Goal: Transaction & Acquisition: Obtain resource

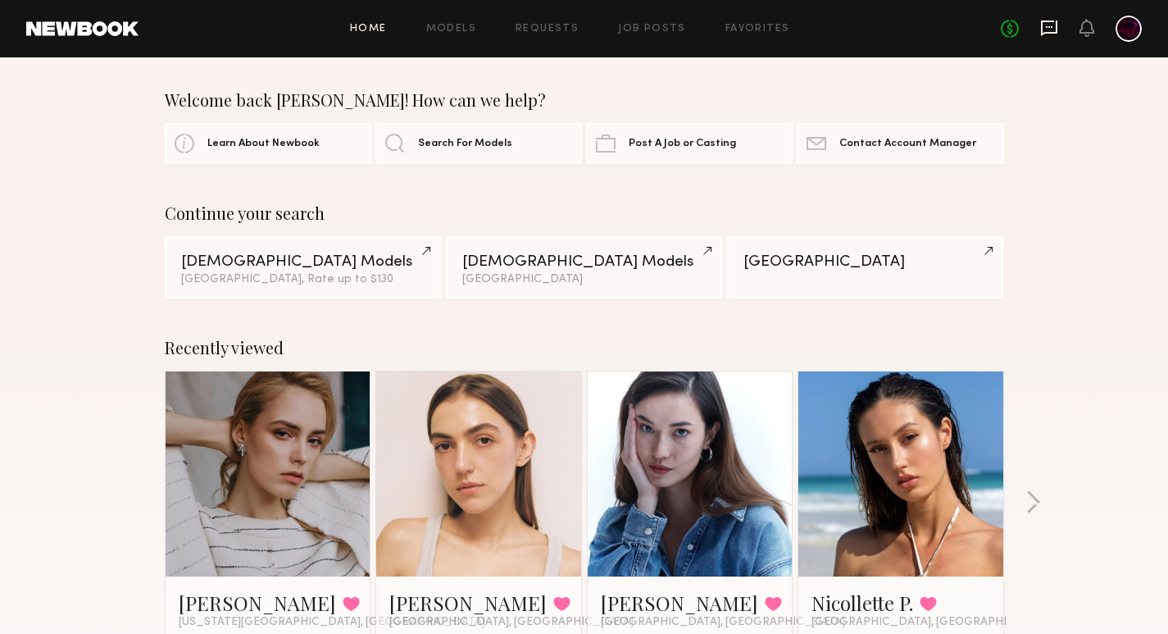
click at [1053, 28] on icon at bounding box center [1049, 28] width 18 height 18
click at [448, 143] on span "Search For Models" at bounding box center [465, 143] width 94 height 11
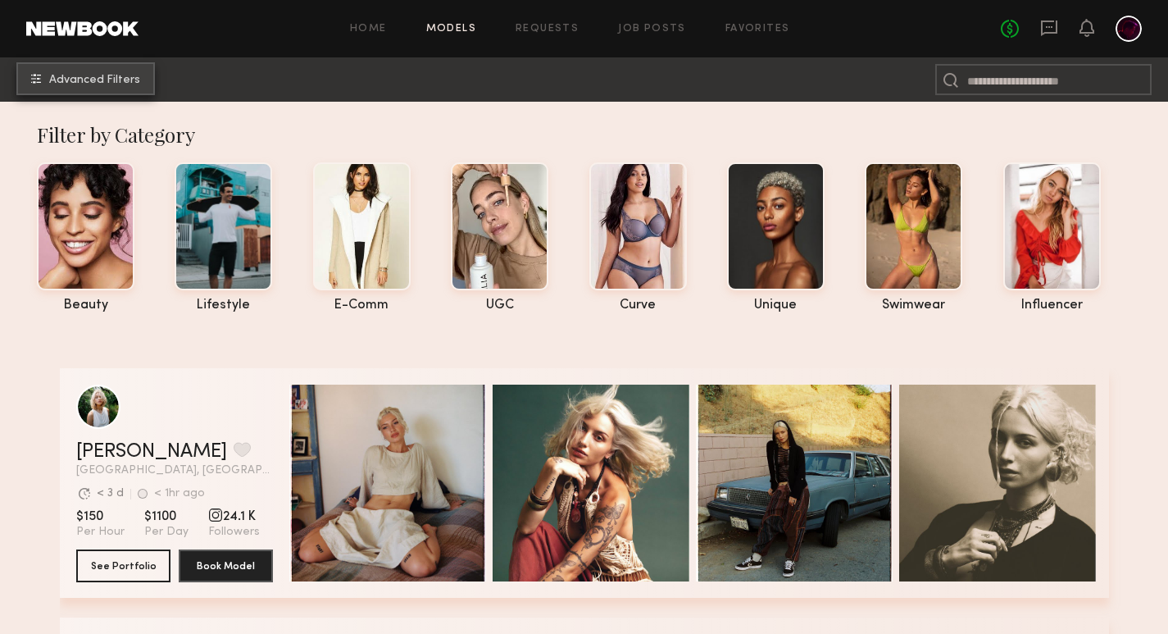
click at [95, 78] on span "Advanced Filters" at bounding box center [94, 80] width 91 height 11
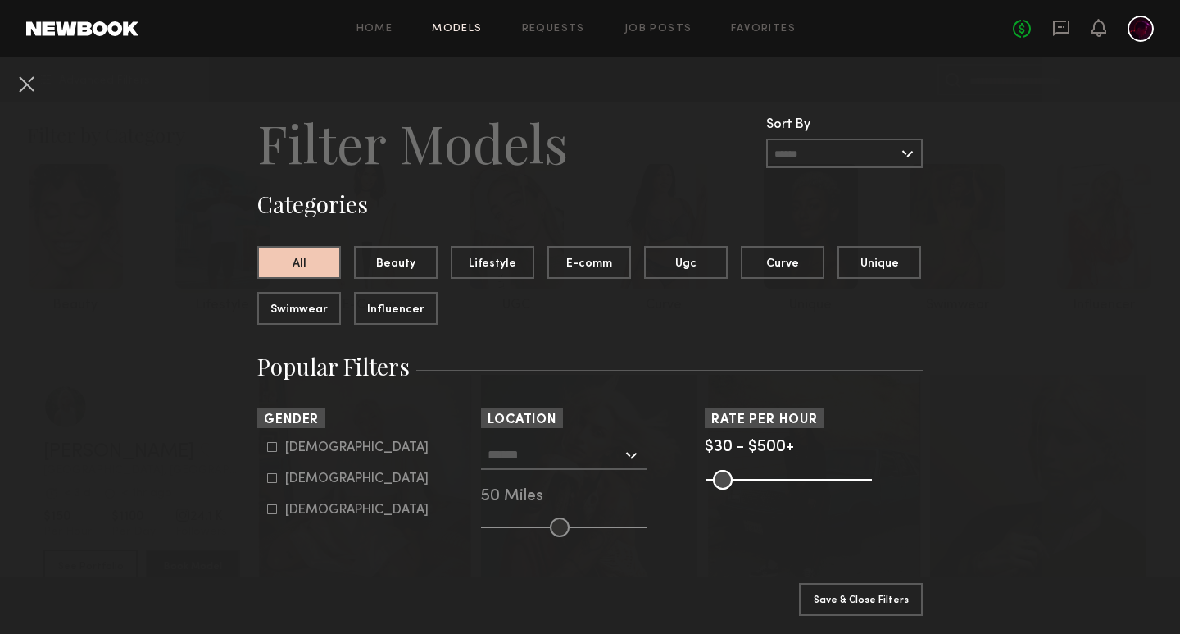
click at [269, 478] on icon at bounding box center [272, 478] width 10 height 10
type input "**"
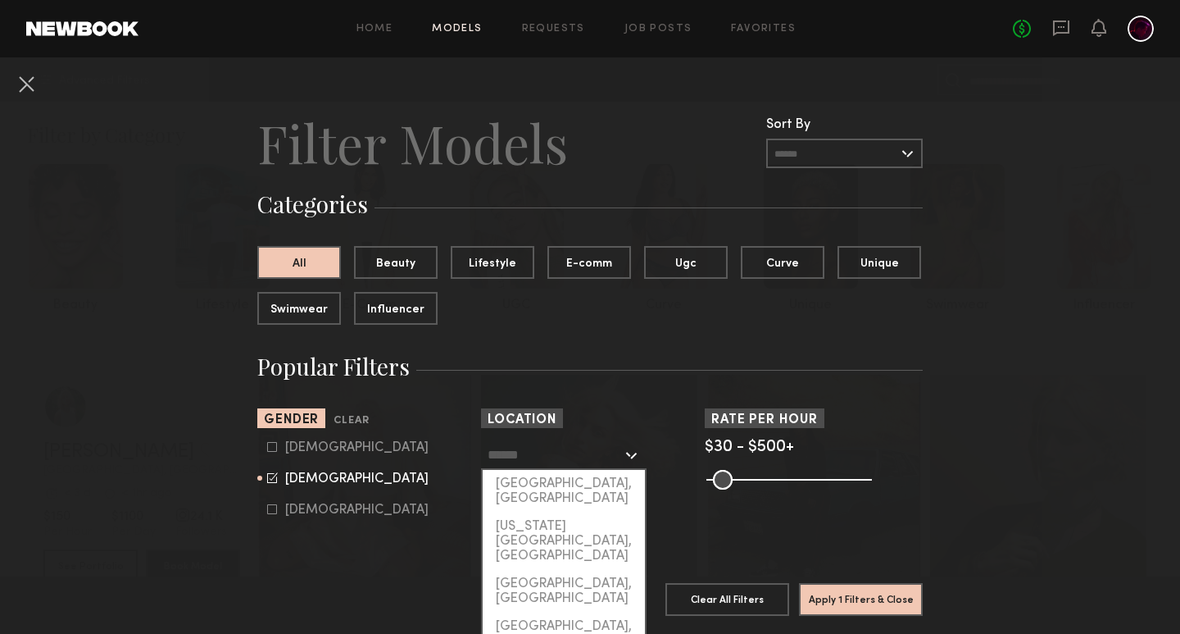
click at [520, 453] on input "text" at bounding box center [555, 454] width 134 height 28
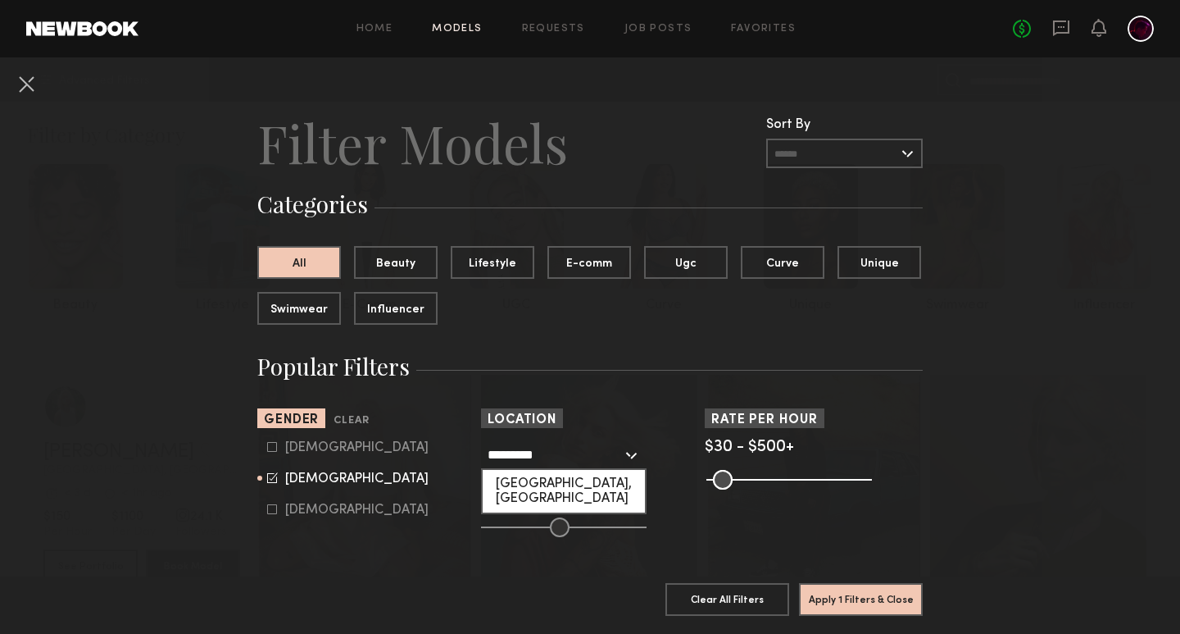
click at [543, 485] on div "San Francisco, CA" at bounding box center [564, 491] width 162 height 43
type input "**********"
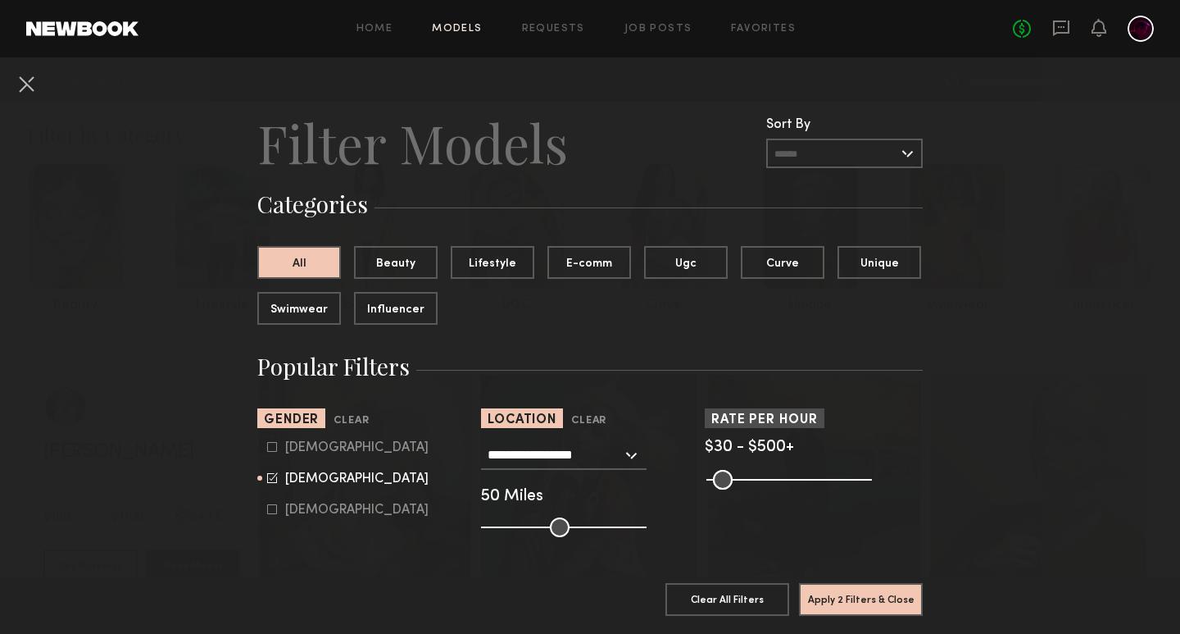
click at [412, 576] on section "Apply 2 Filters & Close Clear All Filters Apply 2 Filters & Close" at bounding box center [590, 604] width 666 height 57
click at [865, 588] on button "Apply 2 Filters & Close" at bounding box center [861, 598] width 124 height 33
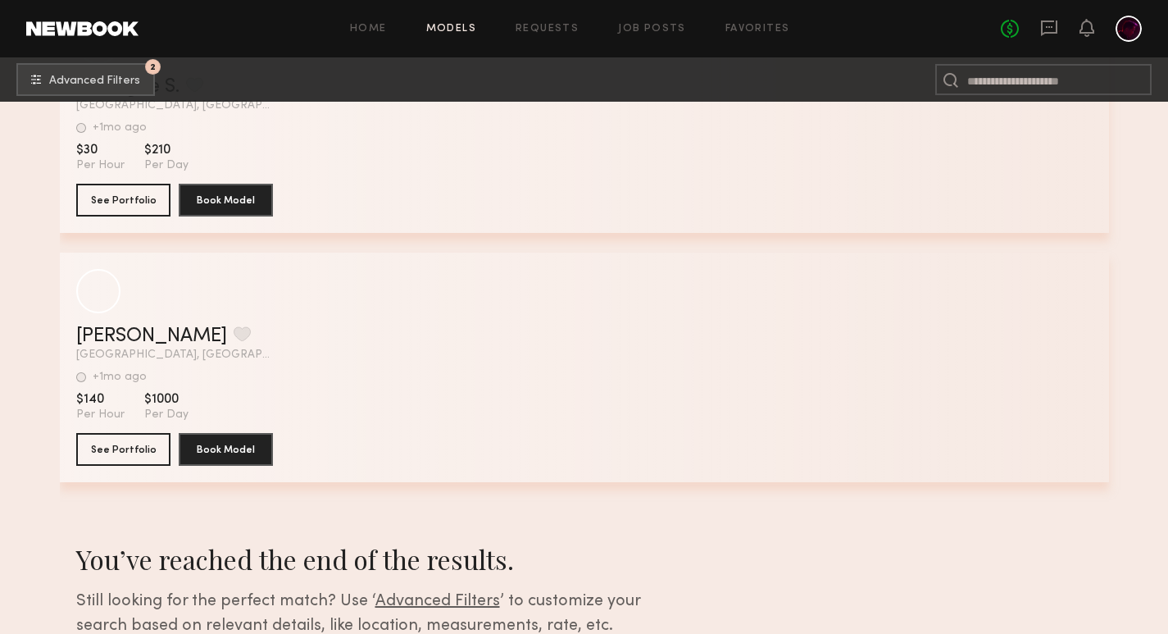
scroll to position [18201, 0]
